Goal: Check status: Check status

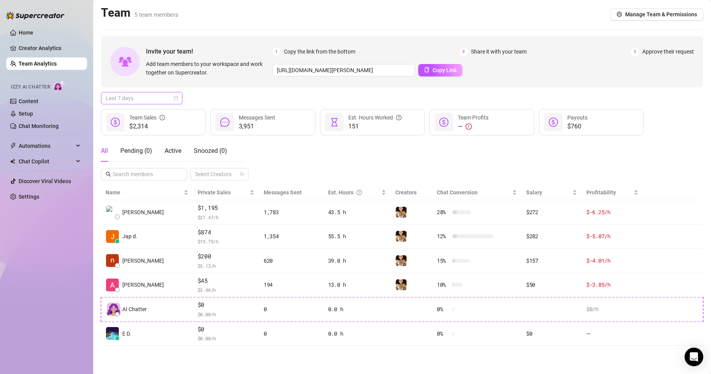
click at [172, 95] on span "Last 7 days" at bounding box center [142, 98] width 72 height 12
click at [137, 160] on div "Custom date" at bounding box center [141, 163] width 69 height 9
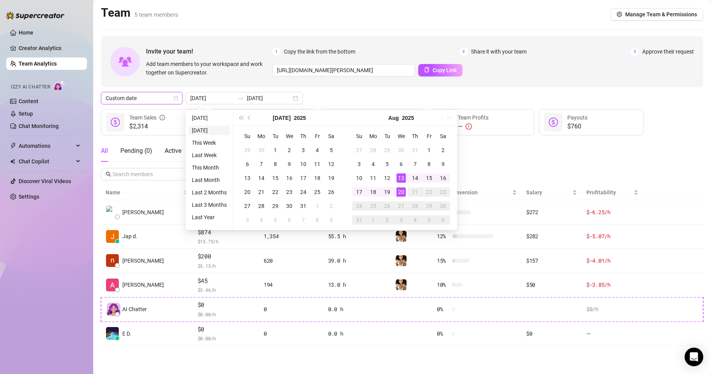
type input "2025-08-19"
type input "2025-08-13"
type input "2025-08-20"
type input "2025-08-11"
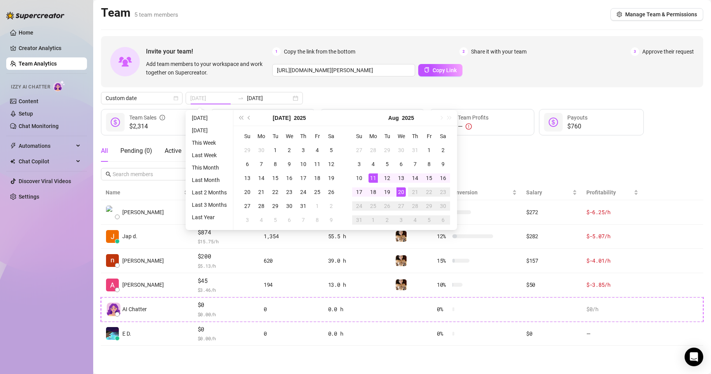
click at [339, 177] on div "11" at bounding box center [373, 178] width 9 height 9
type input "2025-08-17"
click at [339, 192] on div "17" at bounding box center [359, 192] width 9 height 9
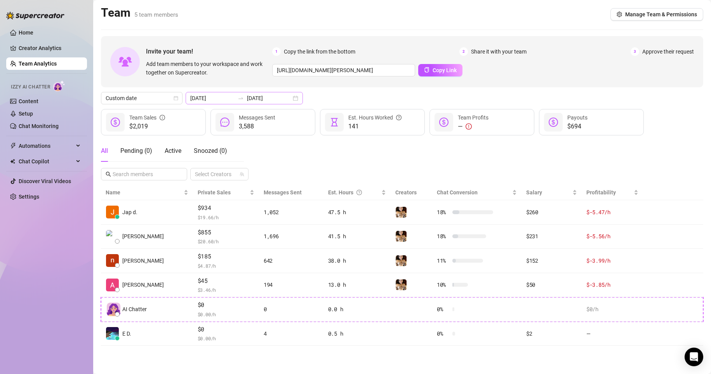
click at [218, 103] on div "2025-08-11 2025-08-17" at bounding box center [244, 98] width 117 height 12
click at [336, 95] on div "Custom date 2025-08-11 2025-08-17" at bounding box center [402, 98] width 602 height 12
